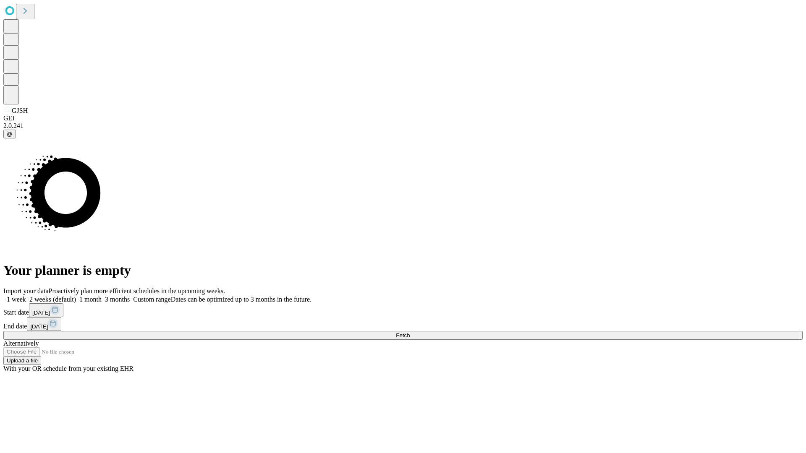
click at [410, 332] on span "Fetch" at bounding box center [403, 335] width 14 height 6
